Goal: Task Accomplishment & Management: Manage account settings

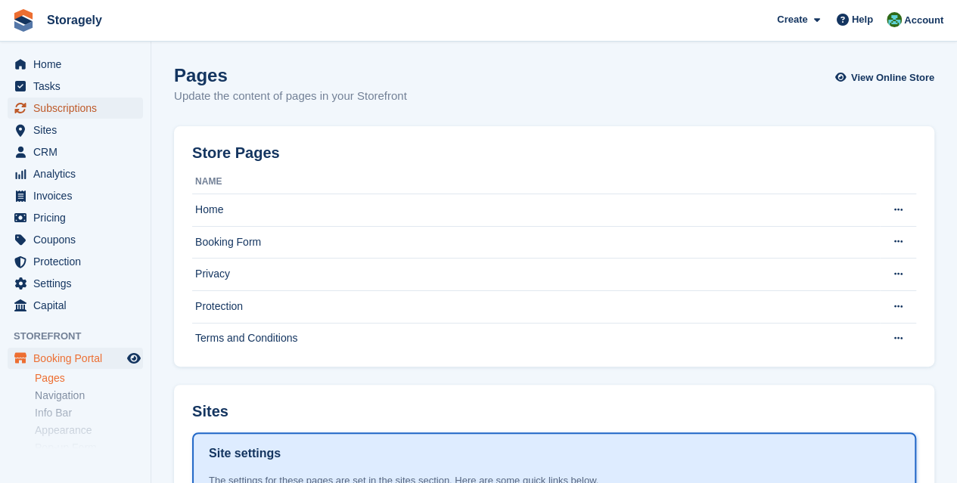
click at [85, 111] on span "Subscriptions" at bounding box center [78, 108] width 91 height 21
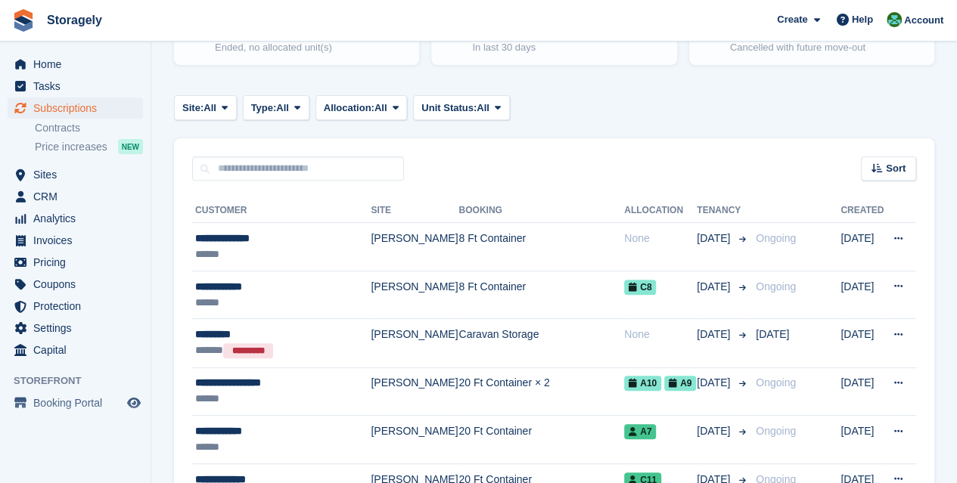
scroll to position [200, 0]
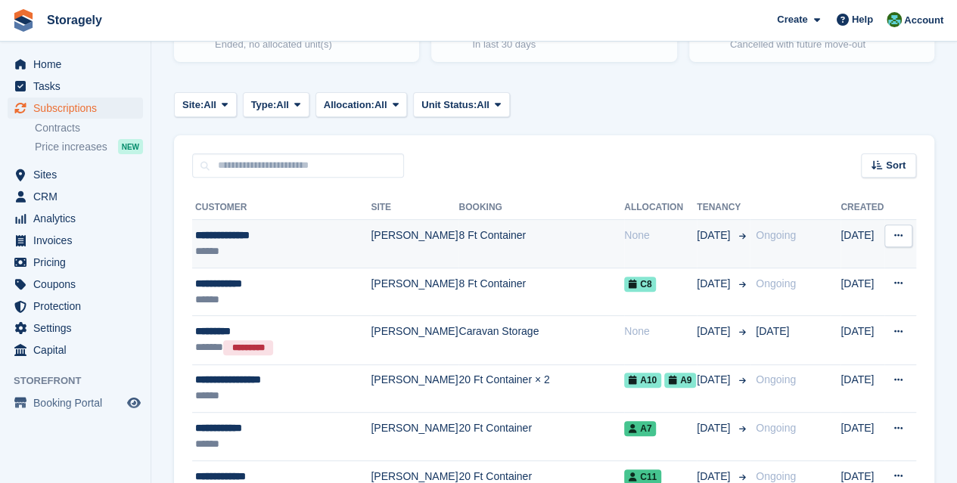
click at [273, 239] on div "**********" at bounding box center [282, 236] width 174 height 16
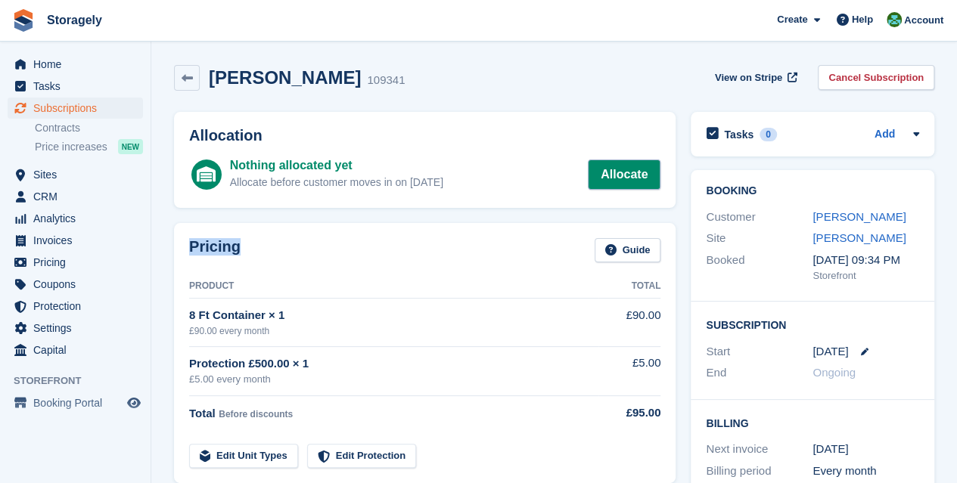
drag, startPoint x: 412, startPoint y: 238, endPoint x: 597, endPoint y: 169, distance: 196.9
click at [544, 138] on h2 "Allocation" at bounding box center [424, 135] width 471 height 17
click at [613, 179] on link "Allocate" at bounding box center [624, 175] width 73 height 30
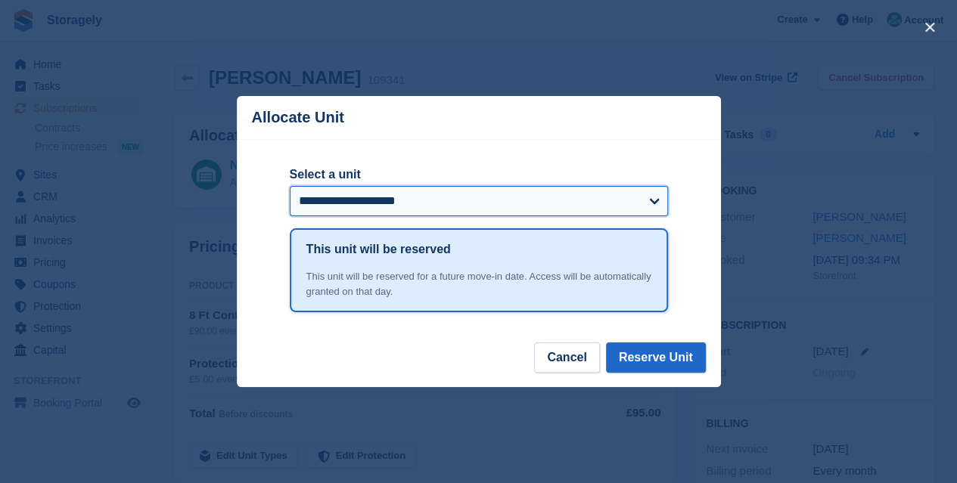
click at [580, 193] on select "**********" at bounding box center [479, 201] width 378 height 30
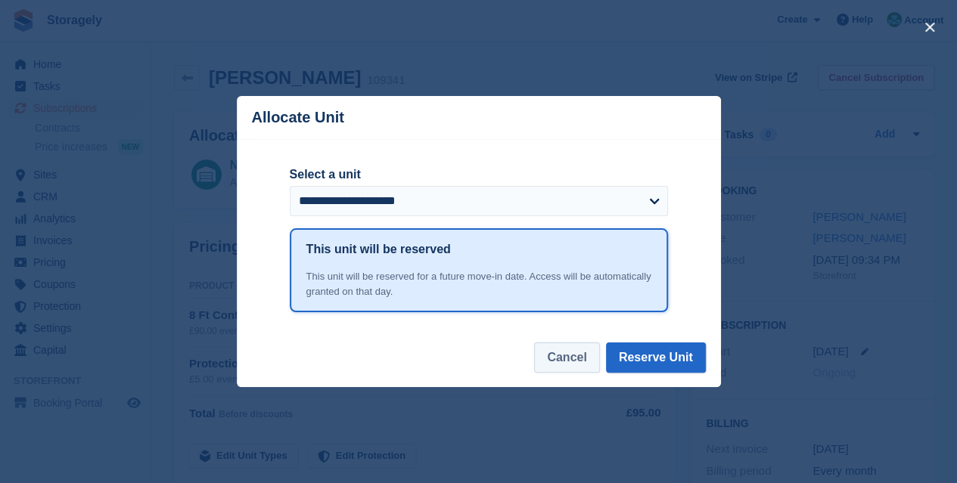
click at [557, 352] on button "Cancel" at bounding box center [566, 358] width 65 height 30
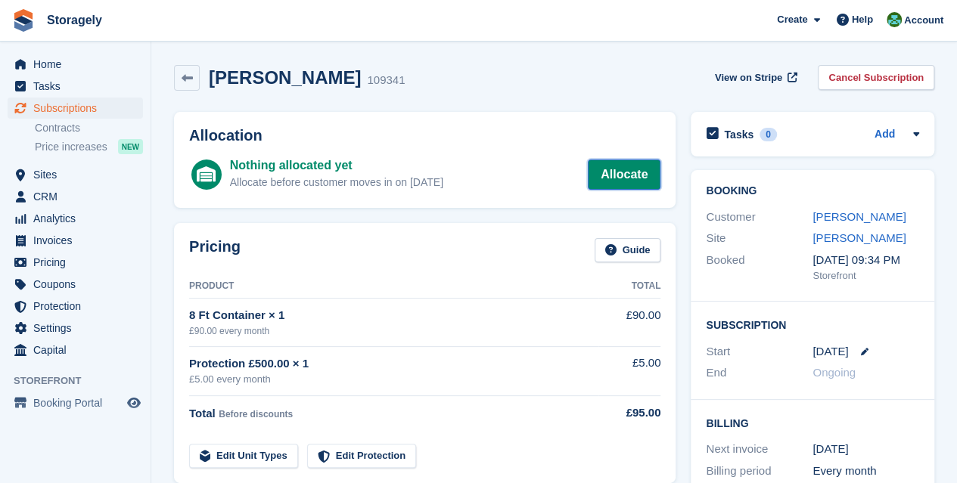
click at [594, 176] on link "Allocate" at bounding box center [624, 175] width 73 height 30
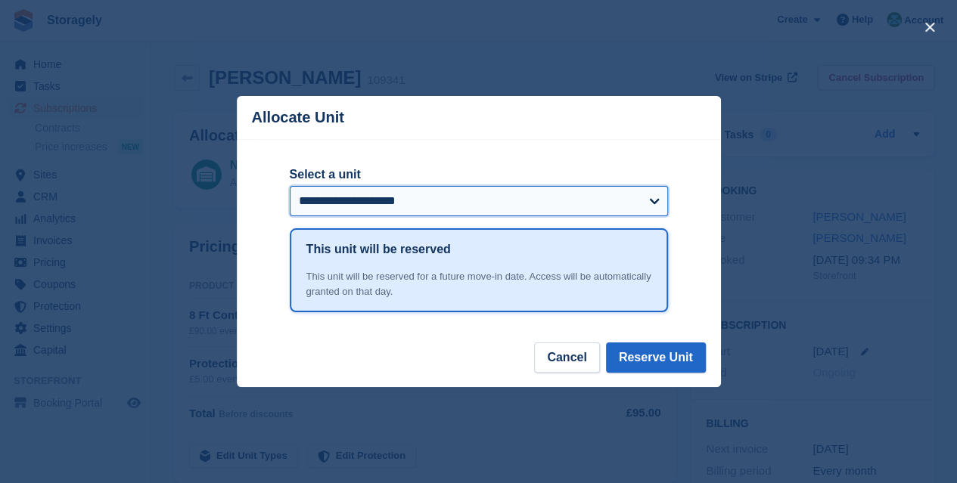
click at [517, 214] on select "**********" at bounding box center [479, 201] width 378 height 30
select select "******"
click at [290, 188] on select "**********" at bounding box center [479, 201] width 378 height 30
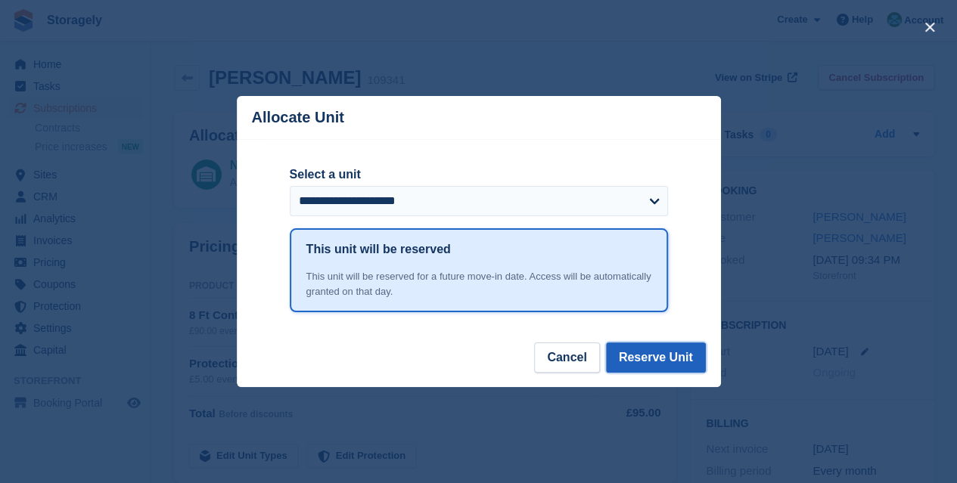
click at [650, 355] on button "Reserve Unit" at bounding box center [656, 358] width 100 height 30
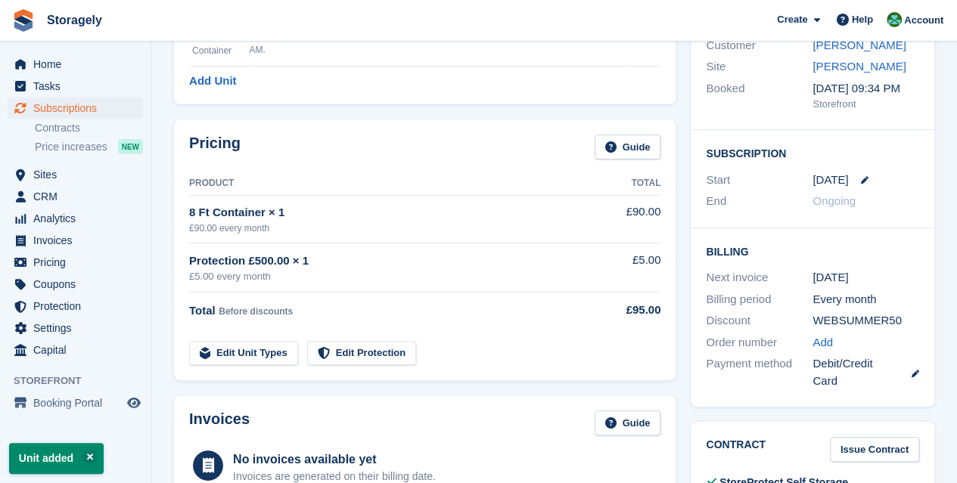
scroll to position [184, 0]
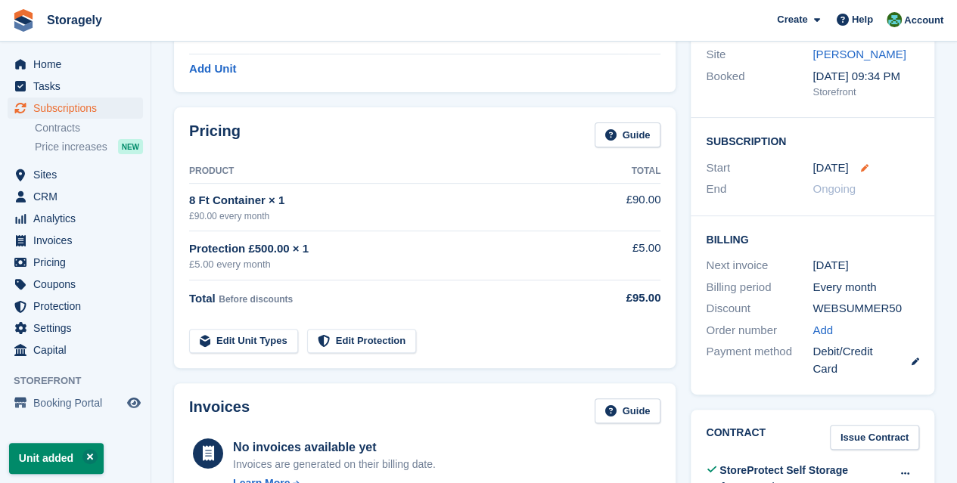
click at [861, 164] on icon at bounding box center [864, 168] width 8 height 8
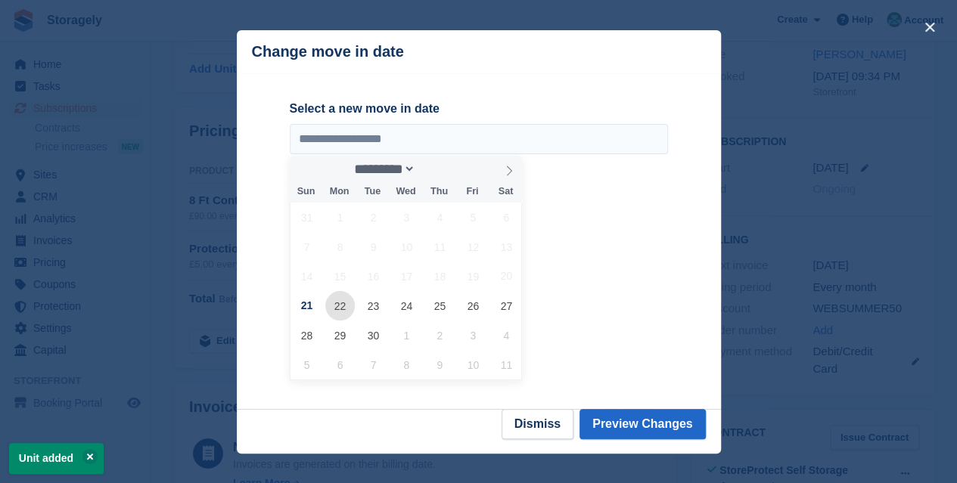
click at [344, 311] on span "22" at bounding box center [339, 305] width 29 height 29
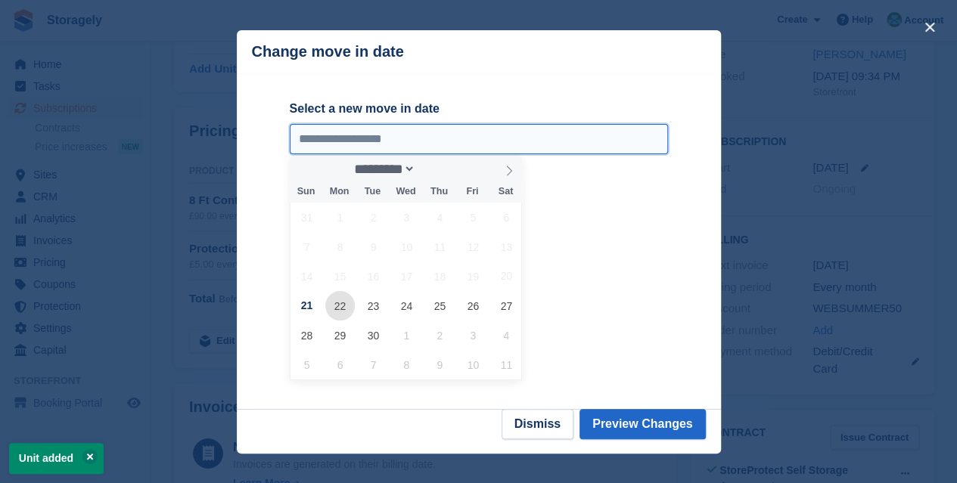
type input "**********"
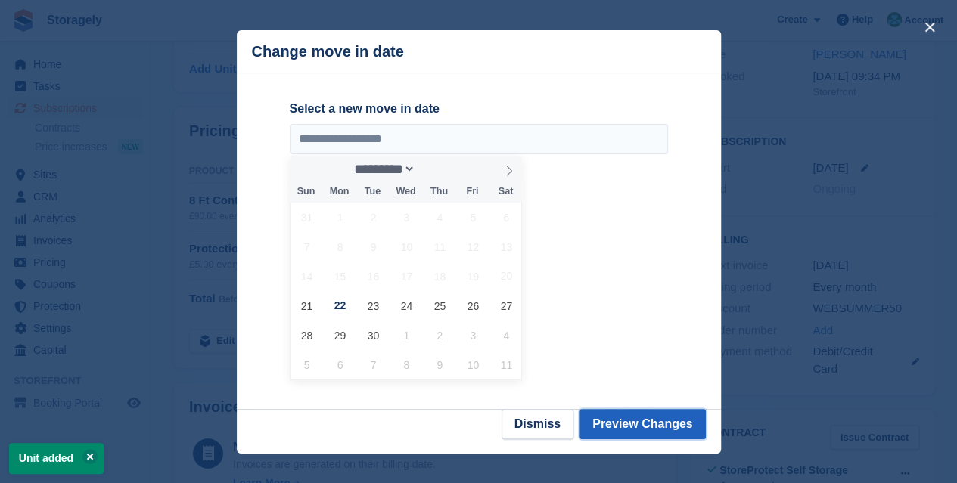
click at [650, 418] on button "Preview Changes" at bounding box center [642, 424] width 126 height 30
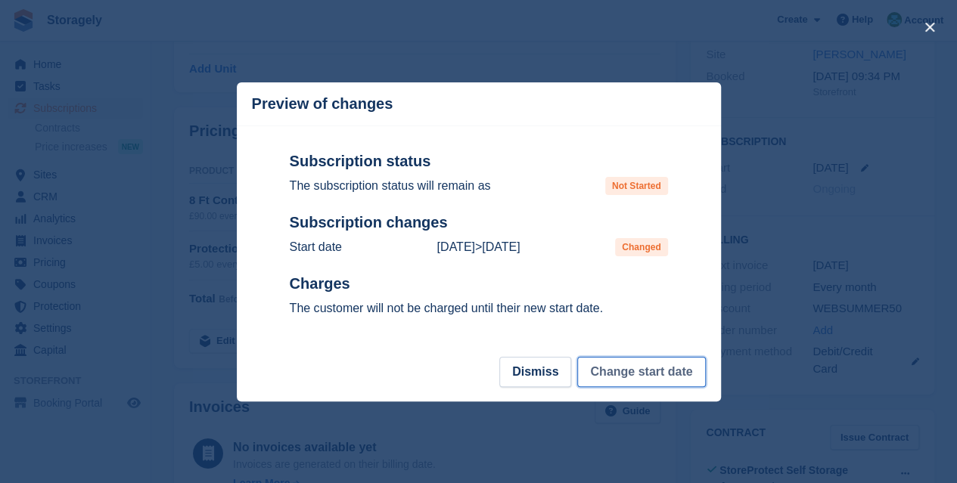
click at [638, 374] on button "Change start date" at bounding box center [641, 372] width 128 height 30
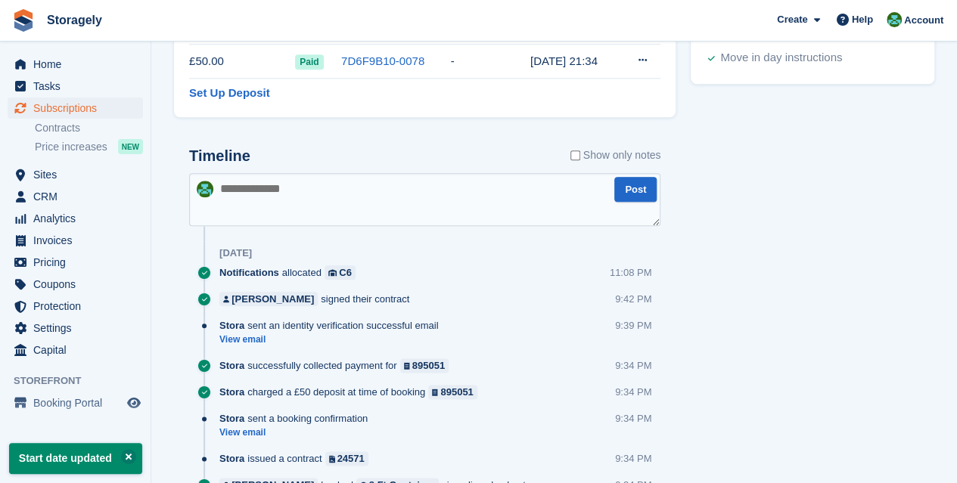
scroll to position [808, 0]
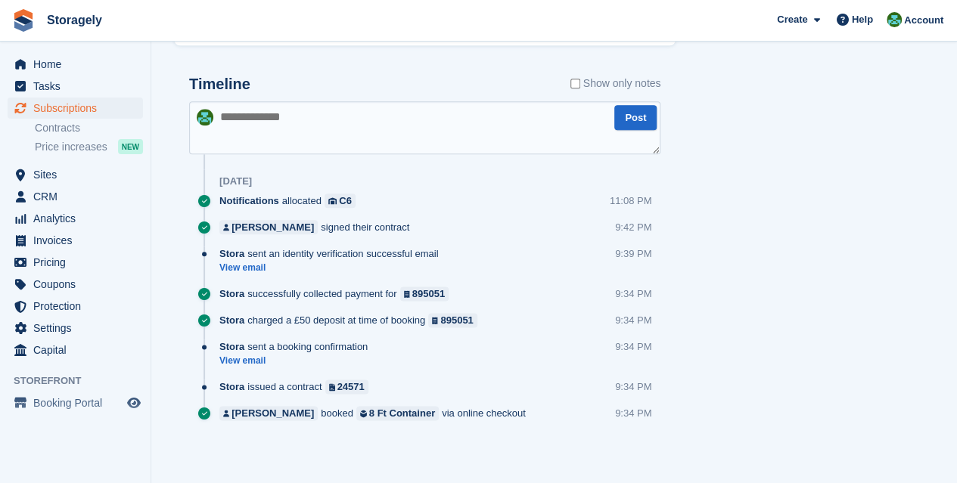
click at [486, 190] on div "Today" at bounding box center [439, 181] width 441 height 24
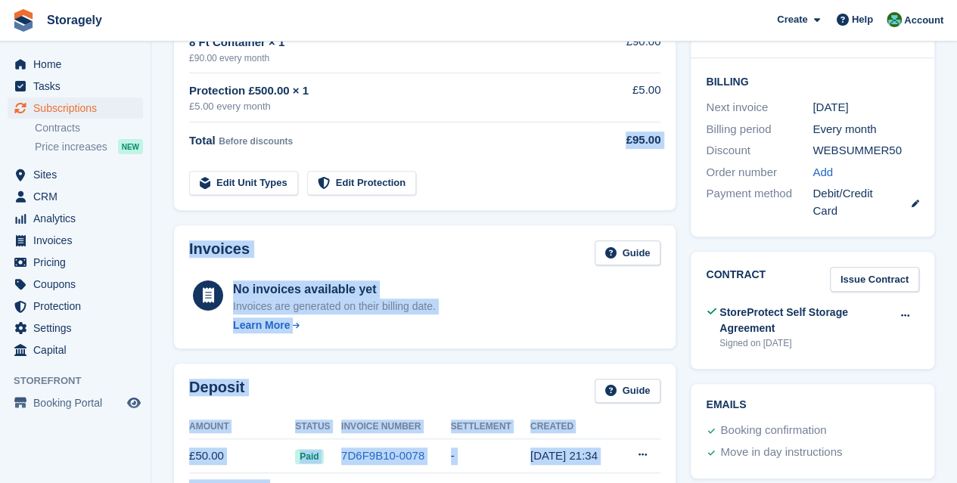
scroll to position [367, 0]
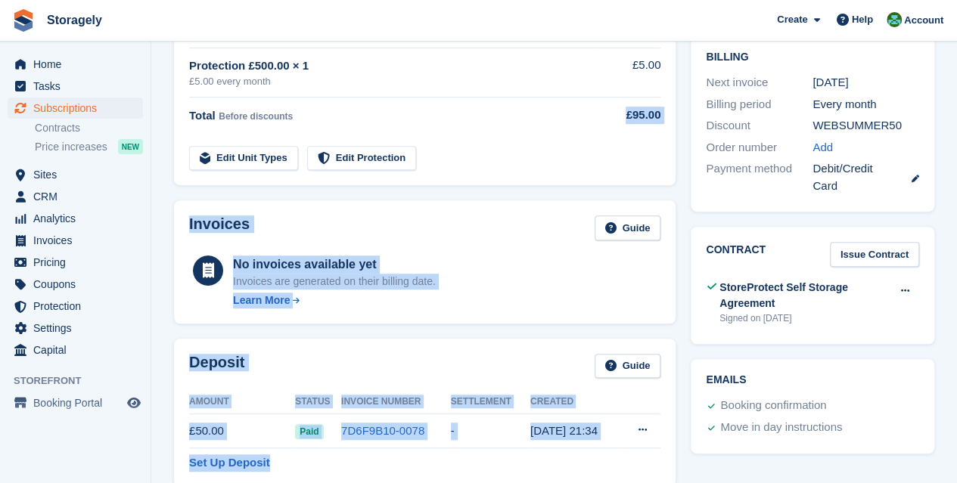
drag, startPoint x: 416, startPoint y: 383, endPoint x: 412, endPoint y: 334, distance: 50.1
click at [412, 334] on div "Allocation Unit Unit Status C6 8 Ft Container Reserved Reserved by Notification…" at bounding box center [424, 326] width 517 height 1176
click at [420, 326] on div "Invoices Guide No invoices available yet Invoices are generated on their billin…" at bounding box center [424, 262] width 517 height 138
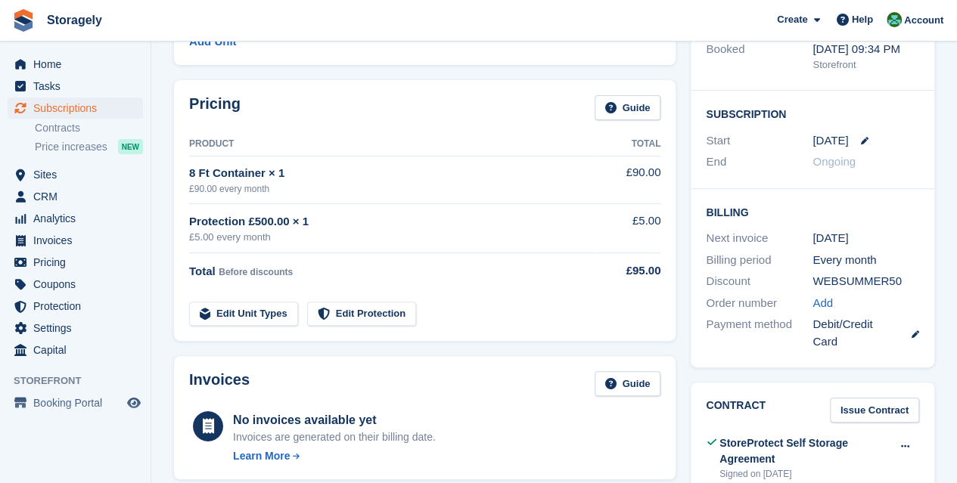
scroll to position [209, 0]
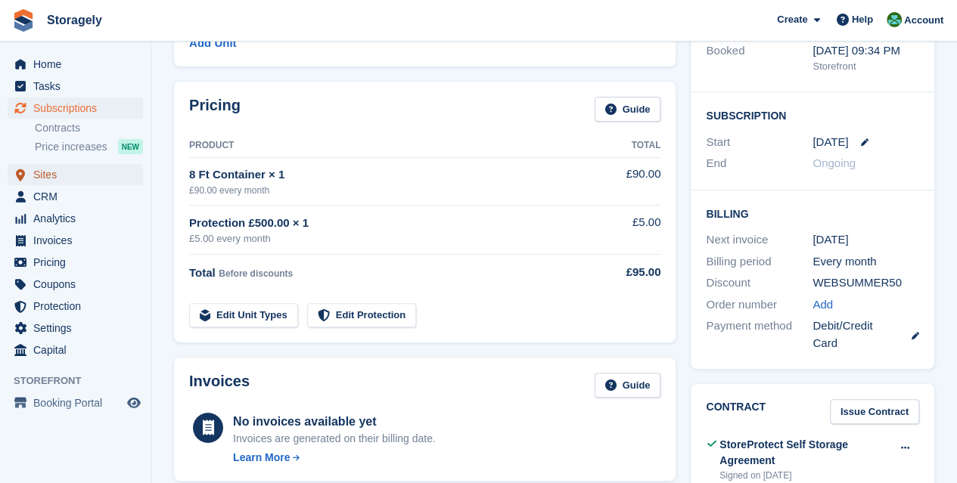
click at [84, 166] on span "Sites" at bounding box center [78, 174] width 91 height 21
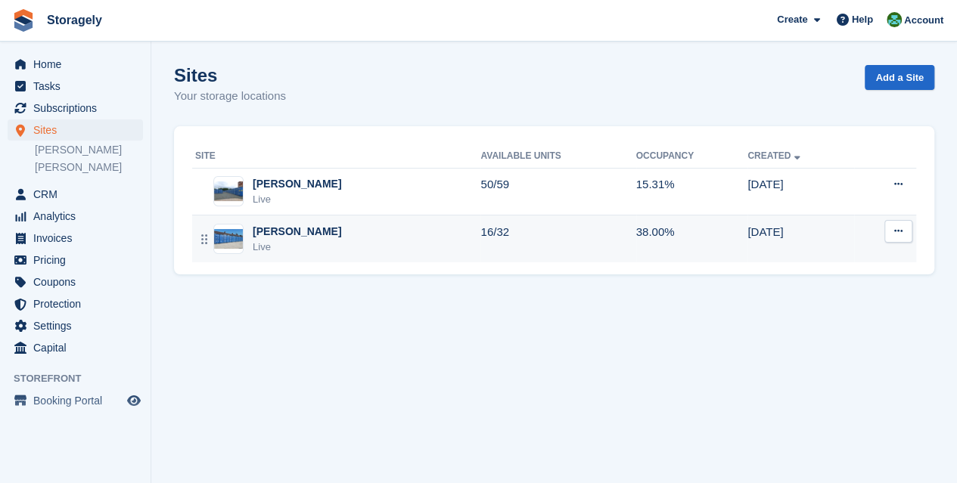
click at [314, 232] on div "Preston Live" at bounding box center [337, 239] width 285 height 31
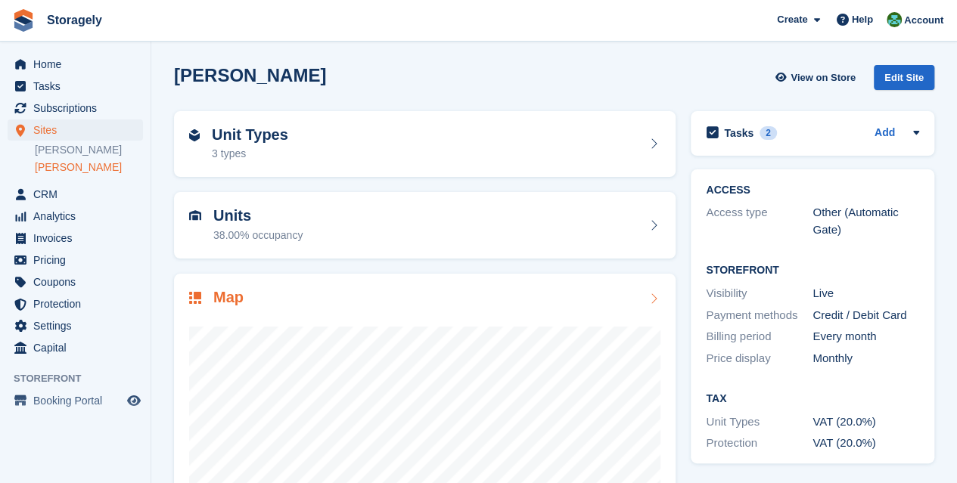
drag, startPoint x: 0, startPoint y: 0, endPoint x: 256, endPoint y: 278, distance: 377.3
click at [256, 278] on div "Map" at bounding box center [424, 450] width 501 height 353
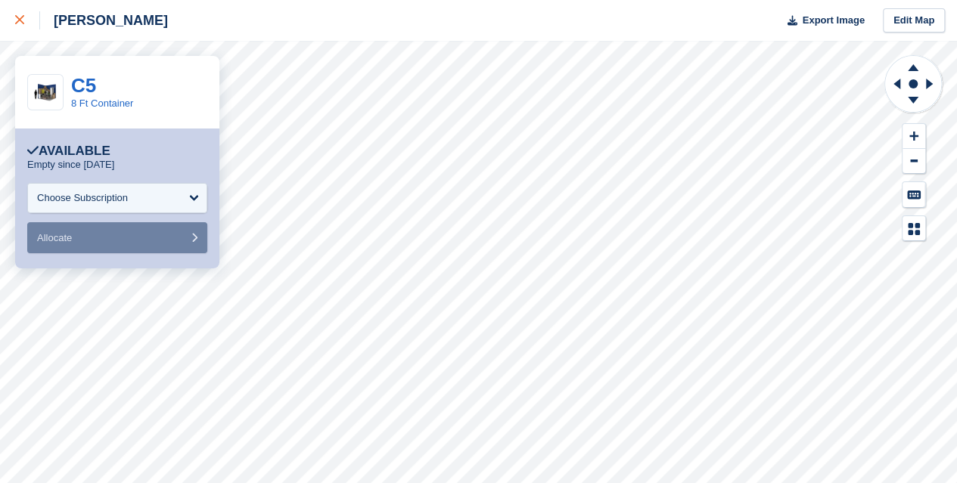
click at [26, 19] on div at bounding box center [27, 20] width 25 height 18
